Goal: Task Accomplishment & Management: Manage account settings

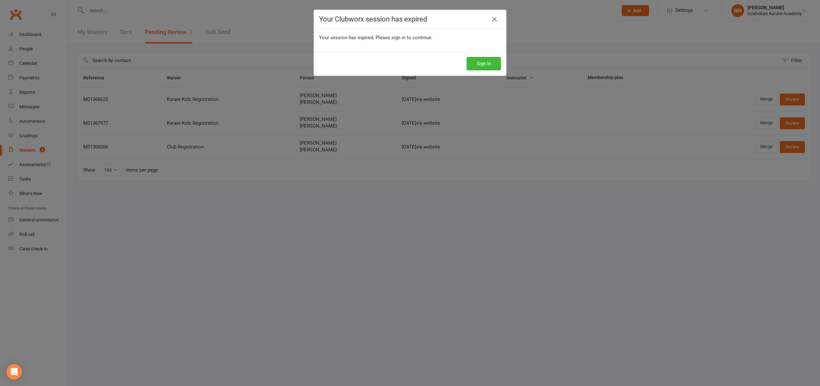
select select "100"
click at [472, 63] on button "Sign In" at bounding box center [484, 63] width 34 height 13
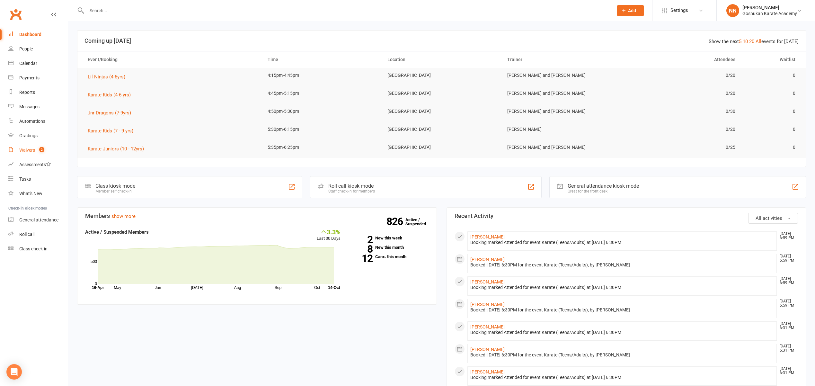
click at [26, 150] on div "Waivers" at bounding box center [27, 150] width 16 height 5
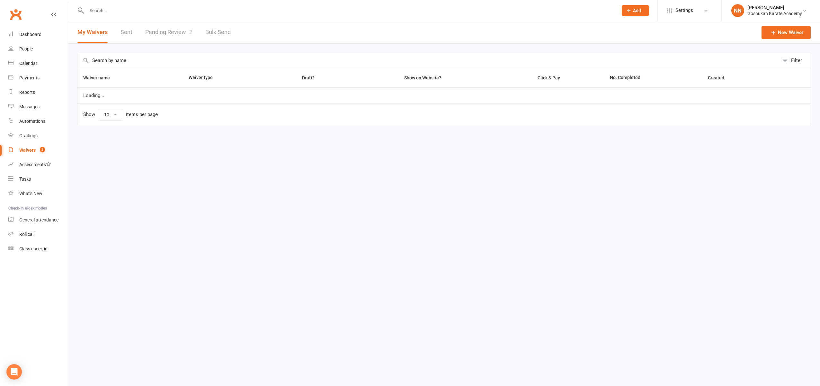
select select "100"
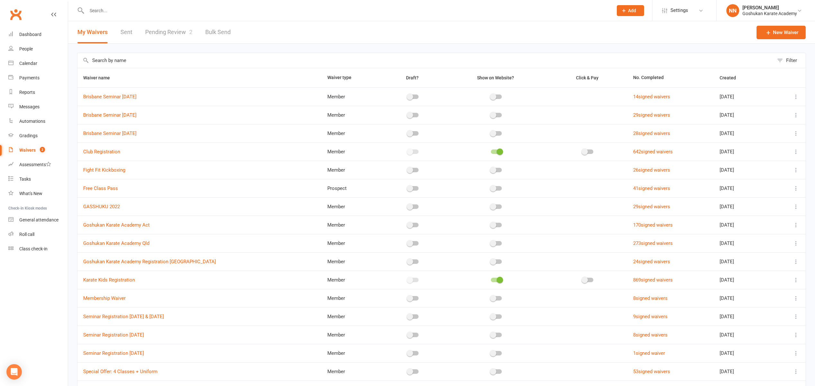
click at [173, 32] on link "Pending Review 2" at bounding box center [168, 32] width 47 height 22
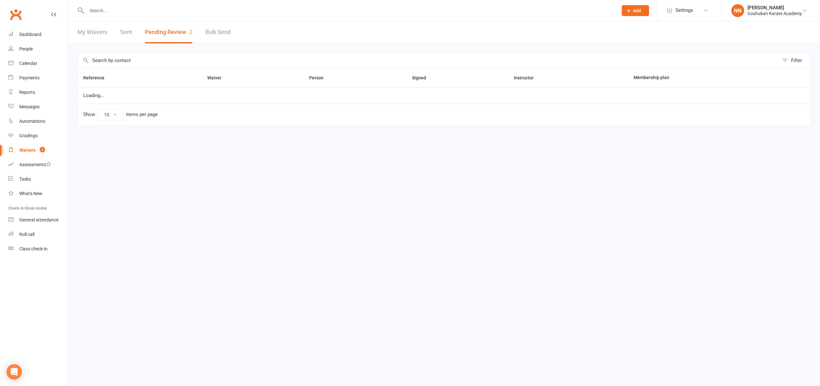
select select "100"
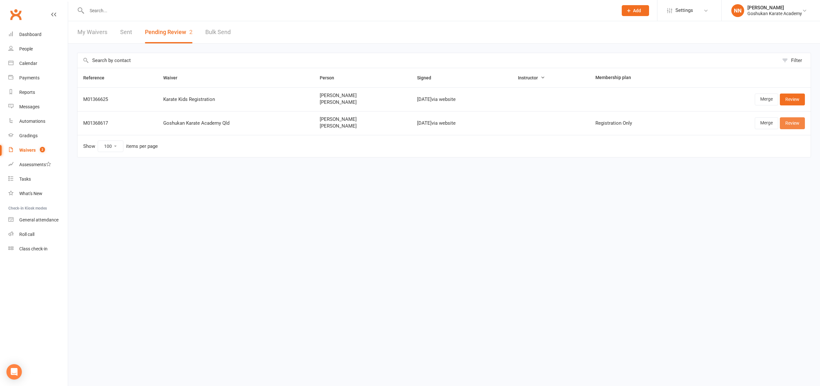
click at [793, 122] on link "Review" at bounding box center [792, 123] width 25 height 12
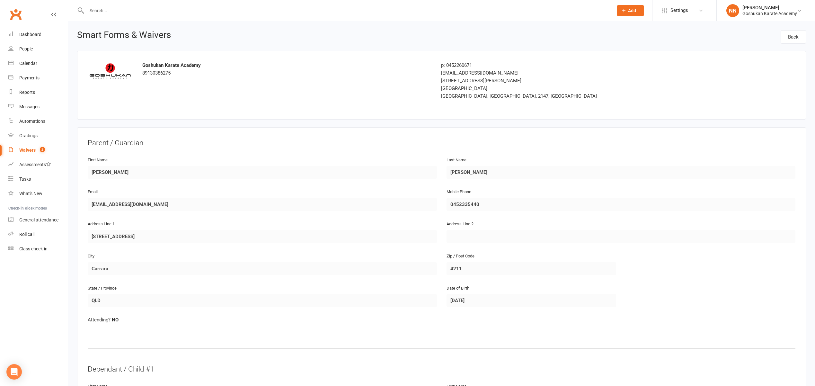
click at [22, 150] on div "Waivers" at bounding box center [27, 150] width 16 height 5
select select "100"
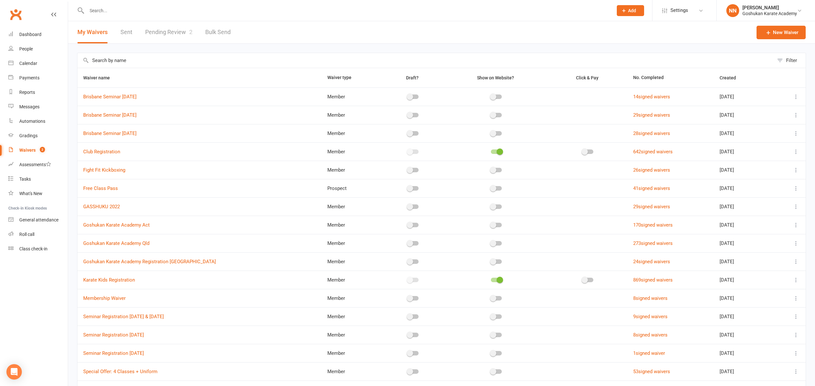
click at [119, 11] on input "text" at bounding box center [347, 10] width 524 height 9
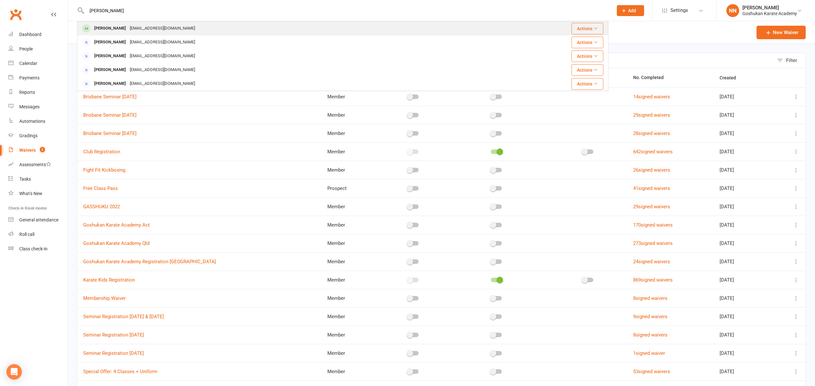
type input "suvir"
click at [128, 30] on div "bhagatbrisbane@hotmail.com" at bounding box center [162, 28] width 69 height 9
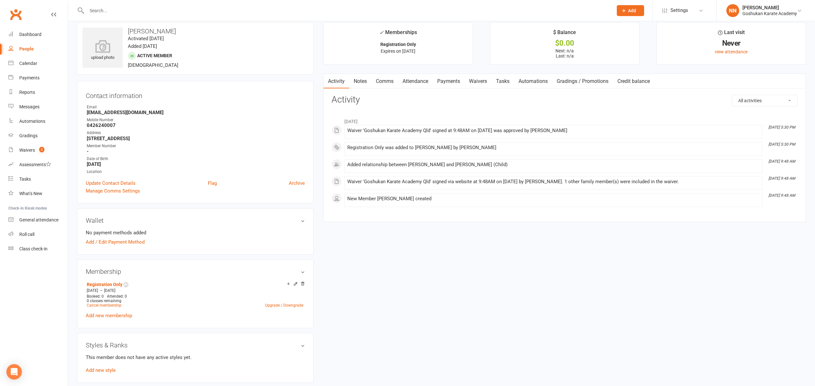
scroll to position [10, 0]
